Goal: Task Accomplishment & Management: Use online tool/utility

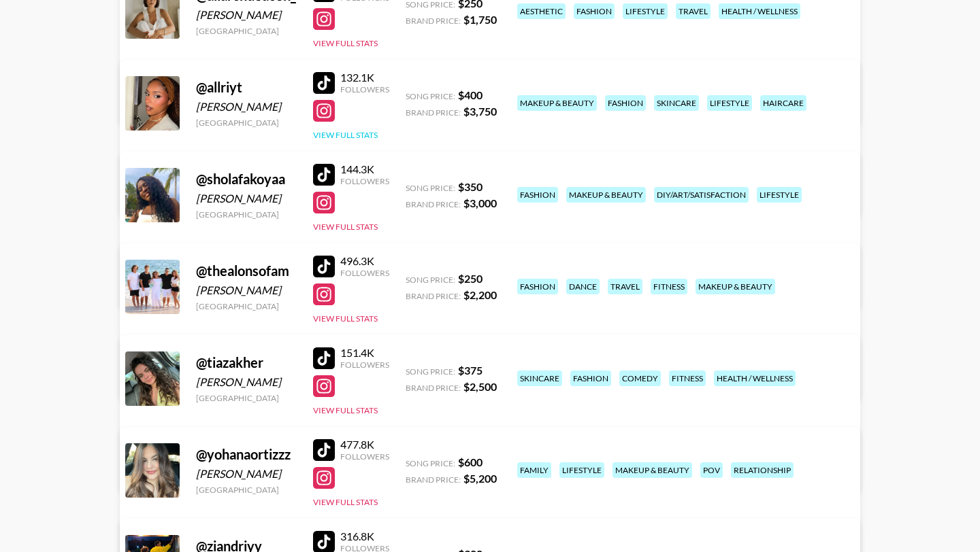
scroll to position [240, 0]
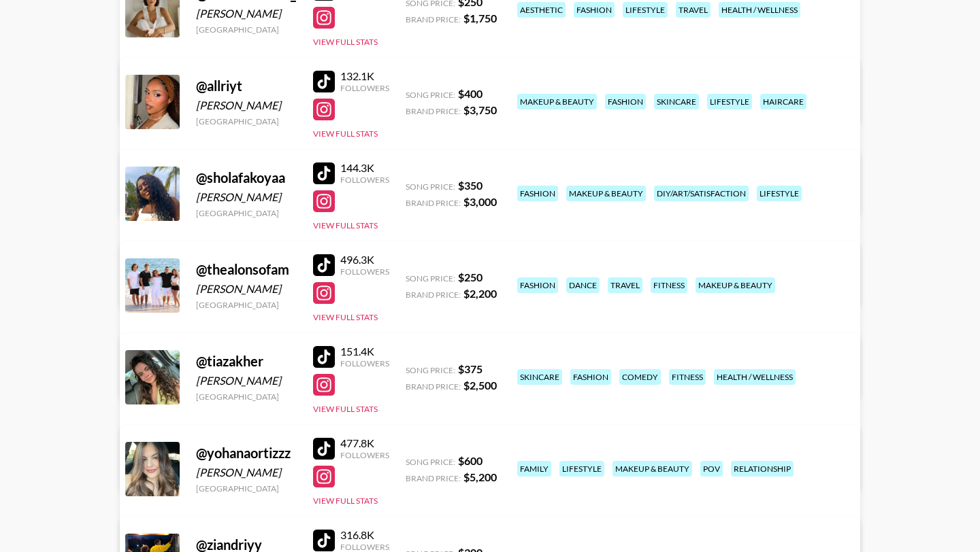
click at [322, 259] on div at bounding box center [324, 265] width 22 height 22
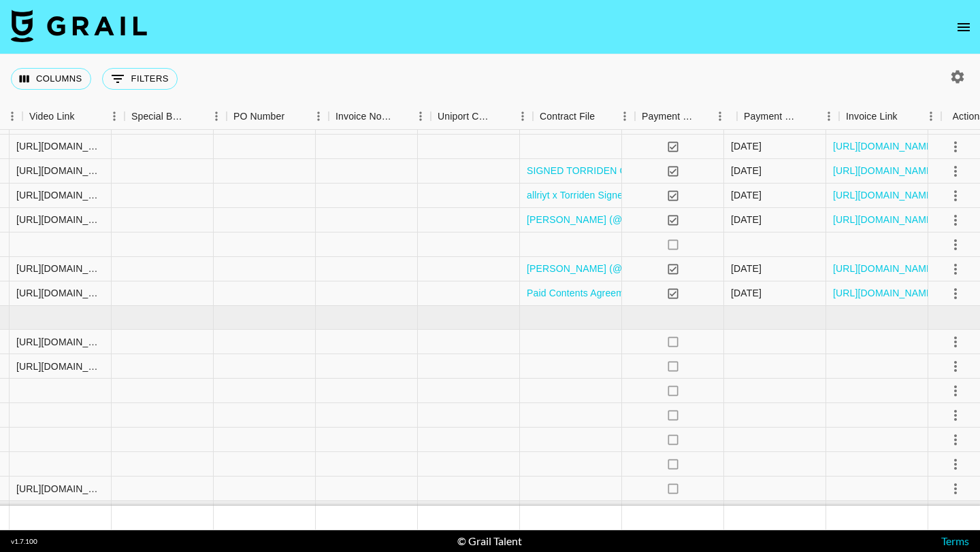
scroll to position [84, 1449]
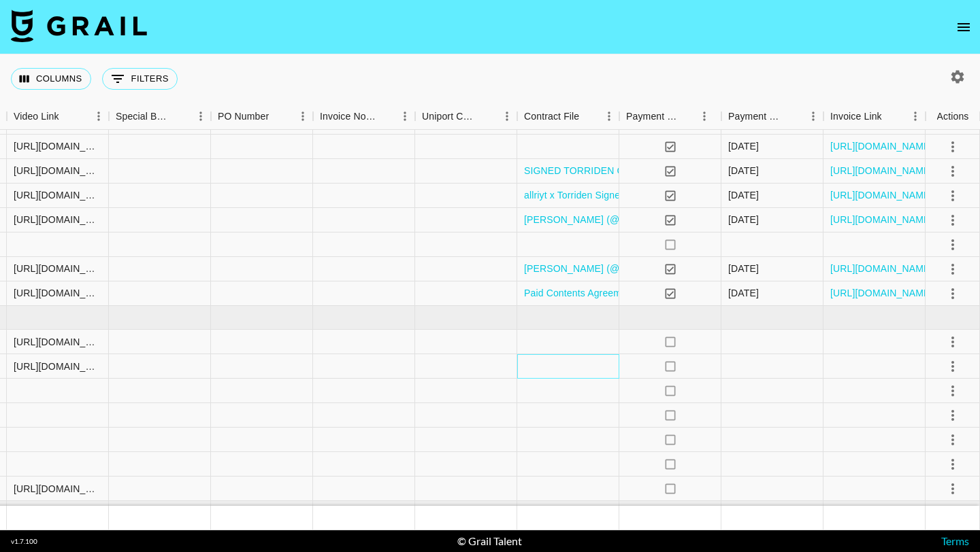
click at [546, 369] on div at bounding box center [568, 366] width 102 height 24
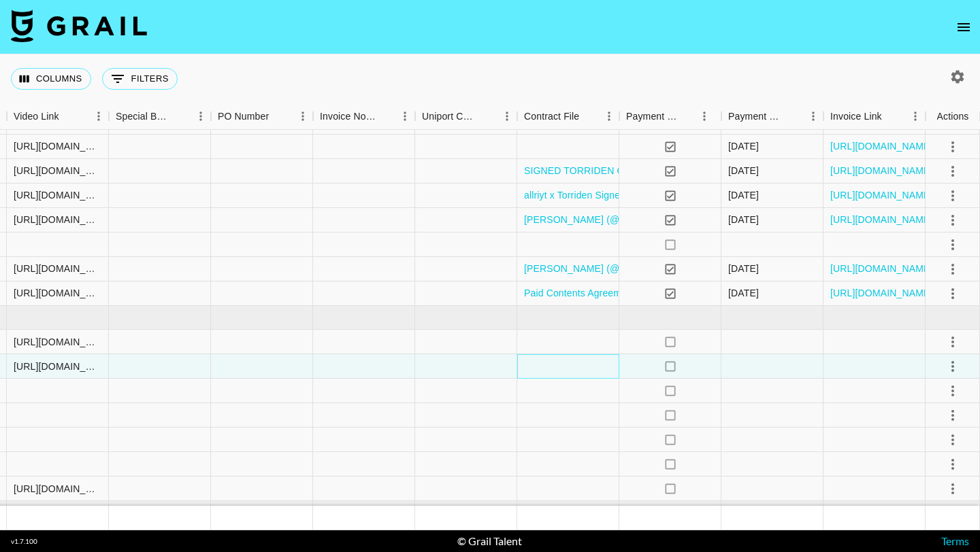
click at [547, 368] on div at bounding box center [568, 366] width 102 height 24
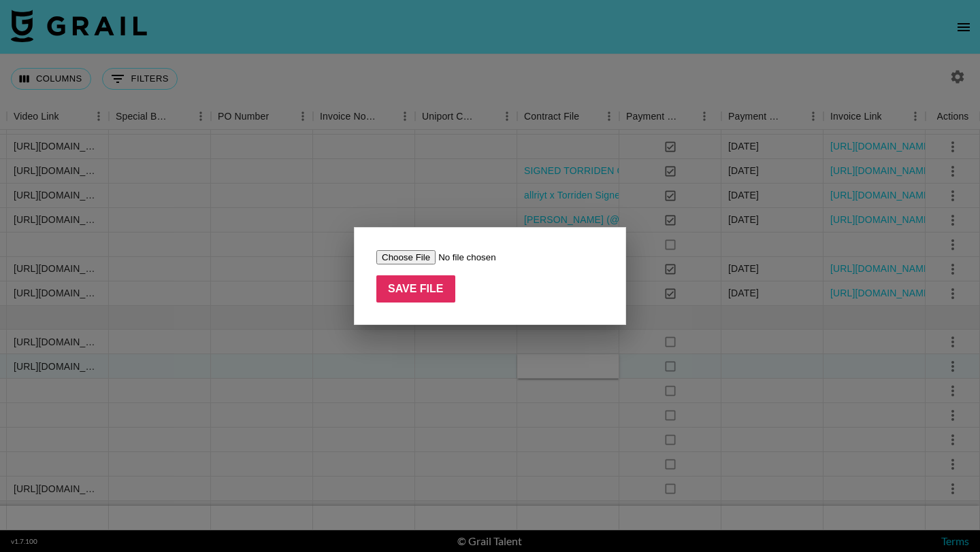
click at [415, 258] on input "file" at bounding box center [462, 257] width 172 height 14
type input "C:\fakepath\Thea Influencer Agreement (1).pdf"
click at [427, 291] on input "Save File" at bounding box center [415, 289] width 79 height 27
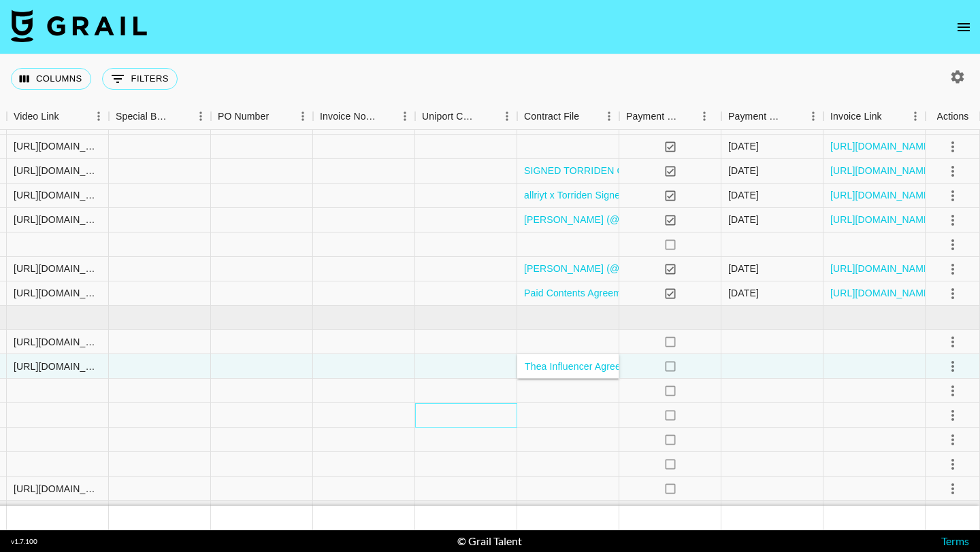
click at [458, 412] on div at bounding box center [466, 415] width 102 height 24
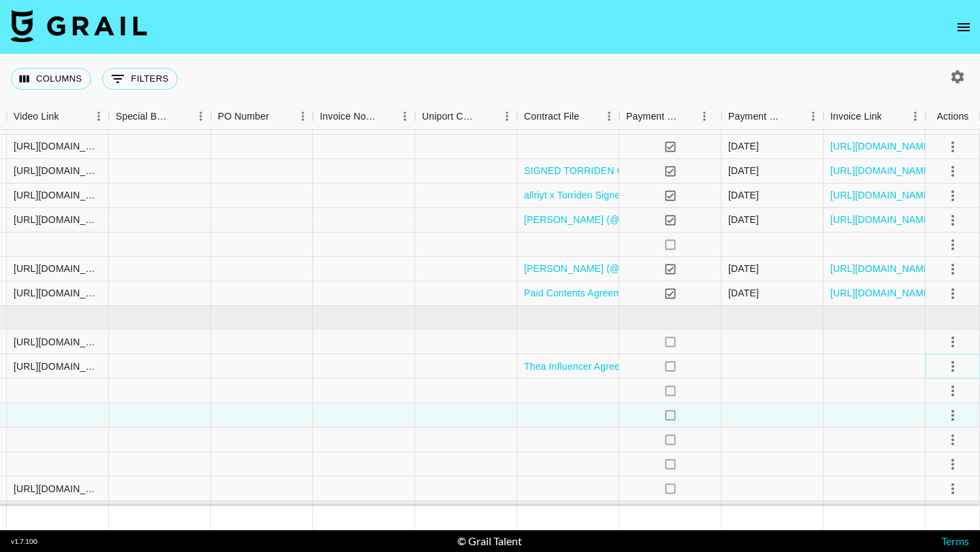
click at [954, 365] on icon "select merge strategy" at bounding box center [952, 367] width 16 height 16
click at [923, 493] on div "Approve" at bounding box center [923, 494] width 42 height 16
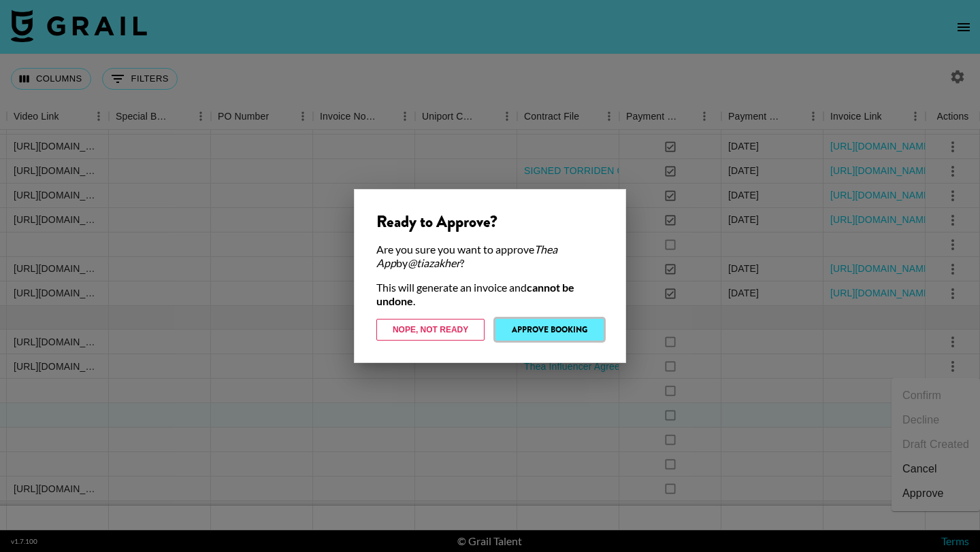
click at [567, 331] on button "Approve Booking" at bounding box center [549, 330] width 108 height 22
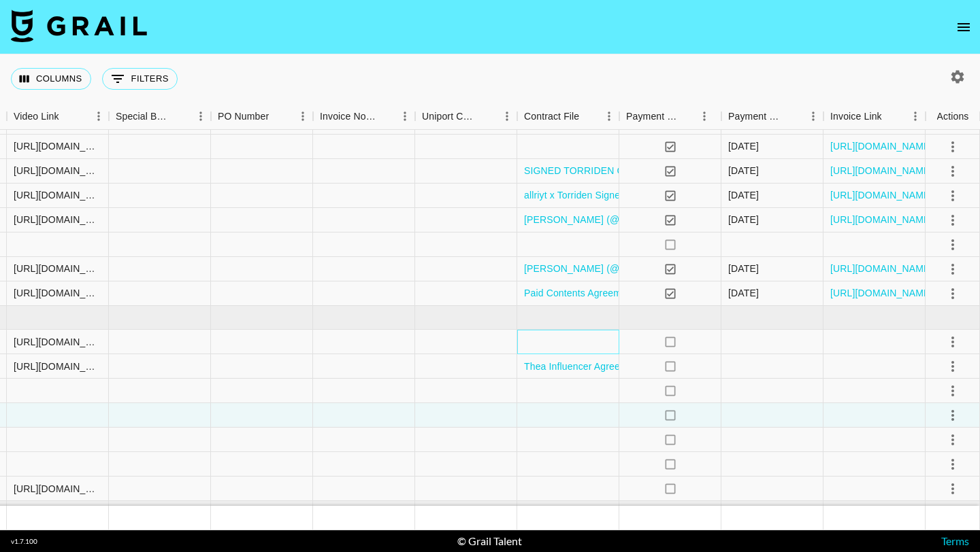
click at [567, 343] on div at bounding box center [568, 342] width 102 height 24
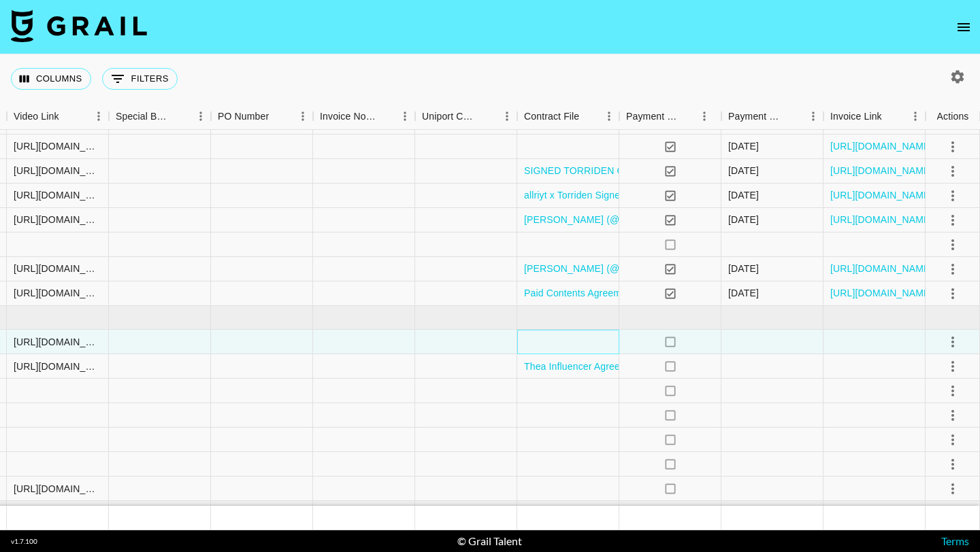
click at [557, 341] on div at bounding box center [568, 342] width 102 height 24
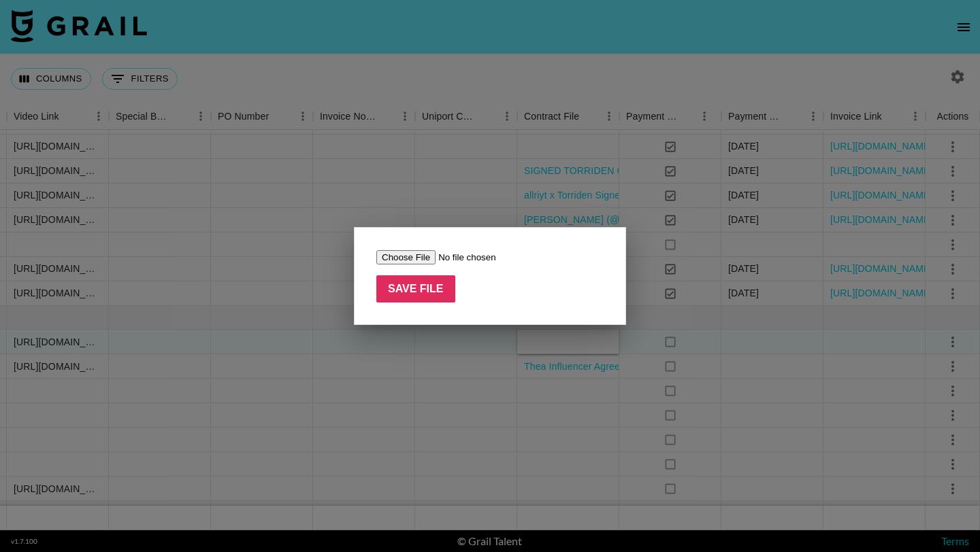
click at [416, 260] on input "file" at bounding box center [462, 257] width 172 height 14
type input "C:\fakepath\Thea Influencer Agreement (2).pdf"
click at [442, 285] on input "Save File" at bounding box center [415, 289] width 79 height 27
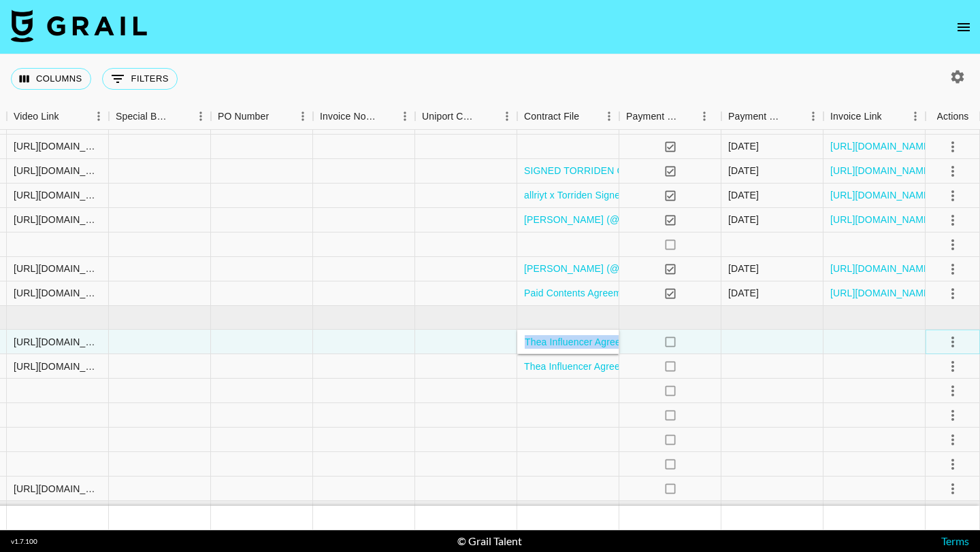
click at [953, 342] on icon "select merge strategy" at bounding box center [952, 342] width 3 height 11
click at [934, 469] on div "Approve" at bounding box center [923, 469] width 42 height 16
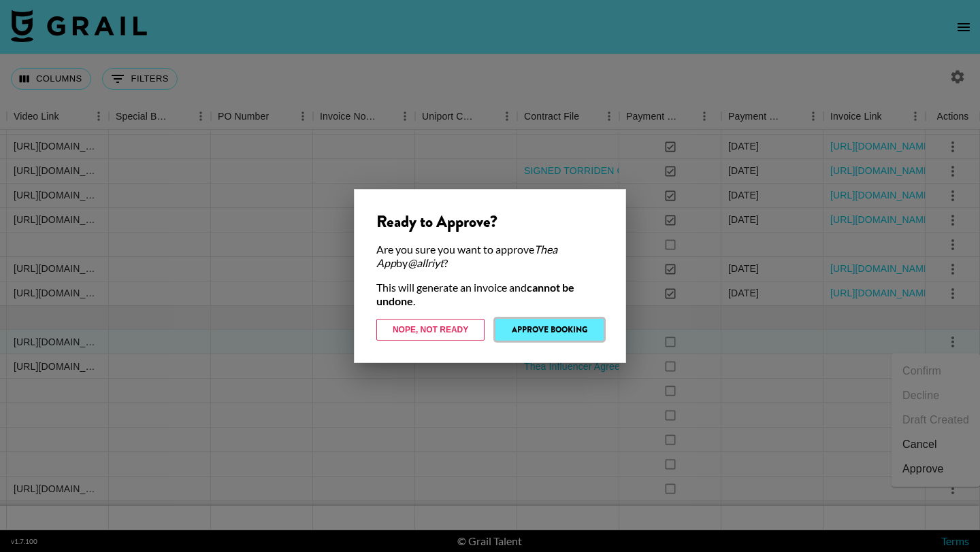
click at [567, 330] on button "Approve Booking" at bounding box center [549, 330] width 108 height 22
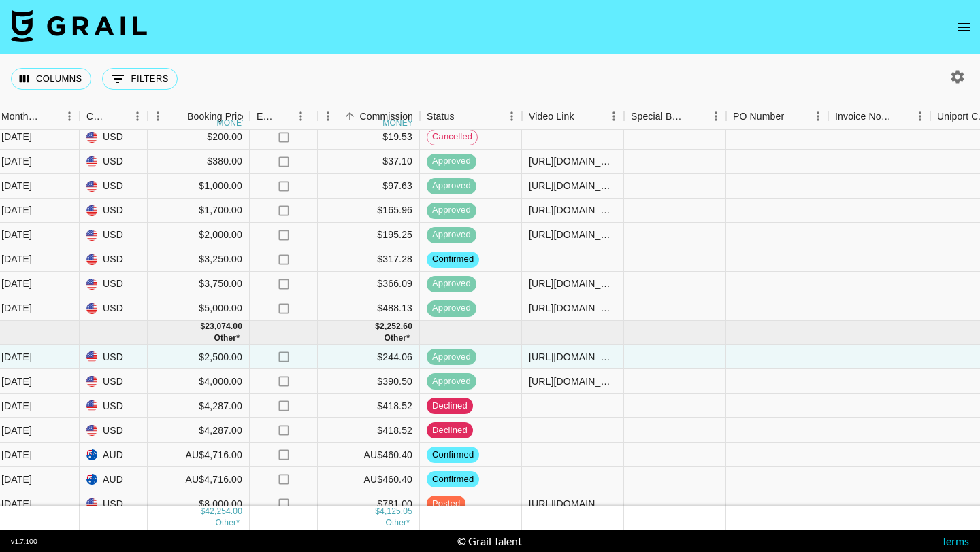
scroll to position [122, 934]
